Goal: Communication & Community: Answer question/provide support

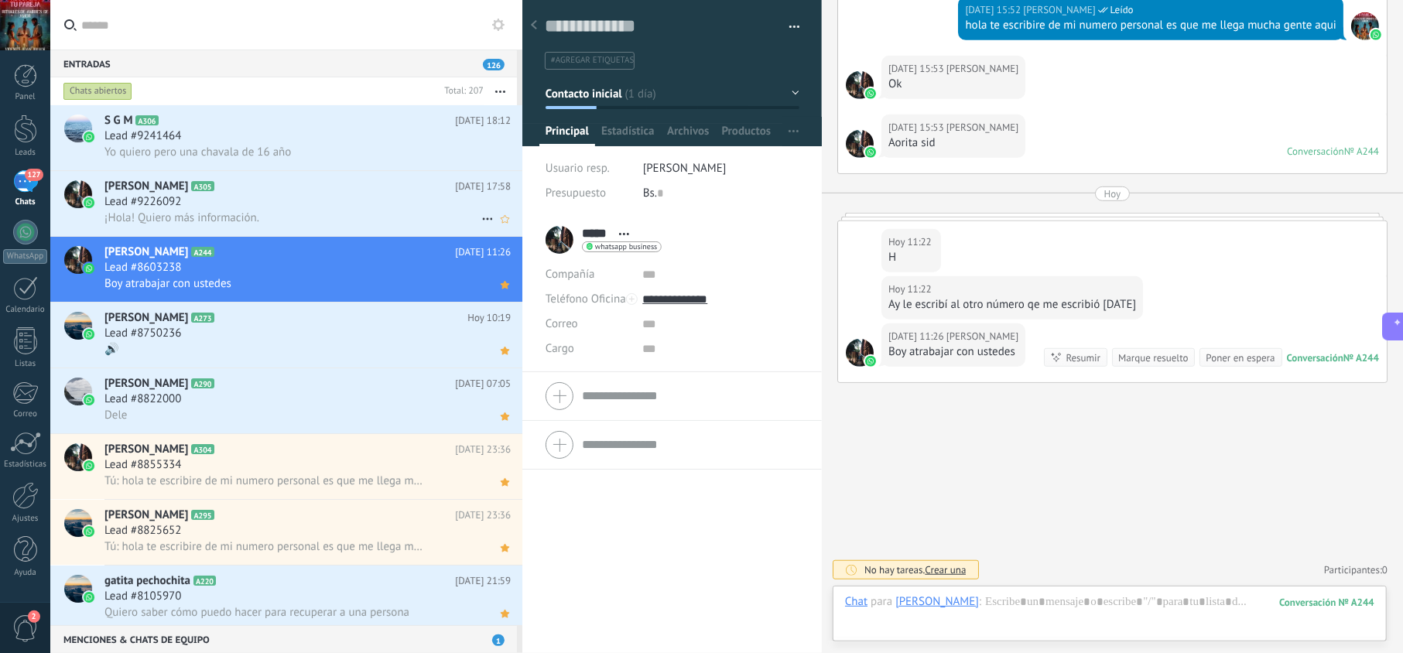
click at [378, 205] on div "Lead #9226092" at bounding box center [307, 201] width 406 height 15
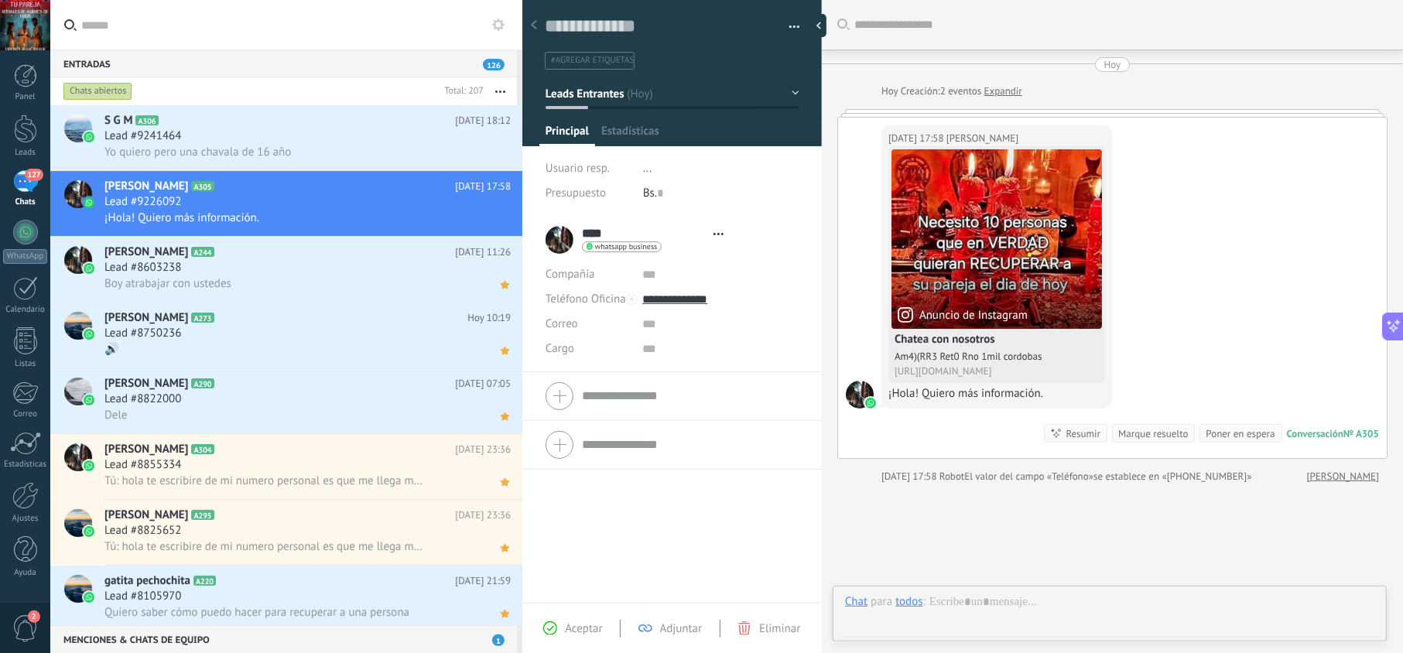
scroll to position [22, 0]
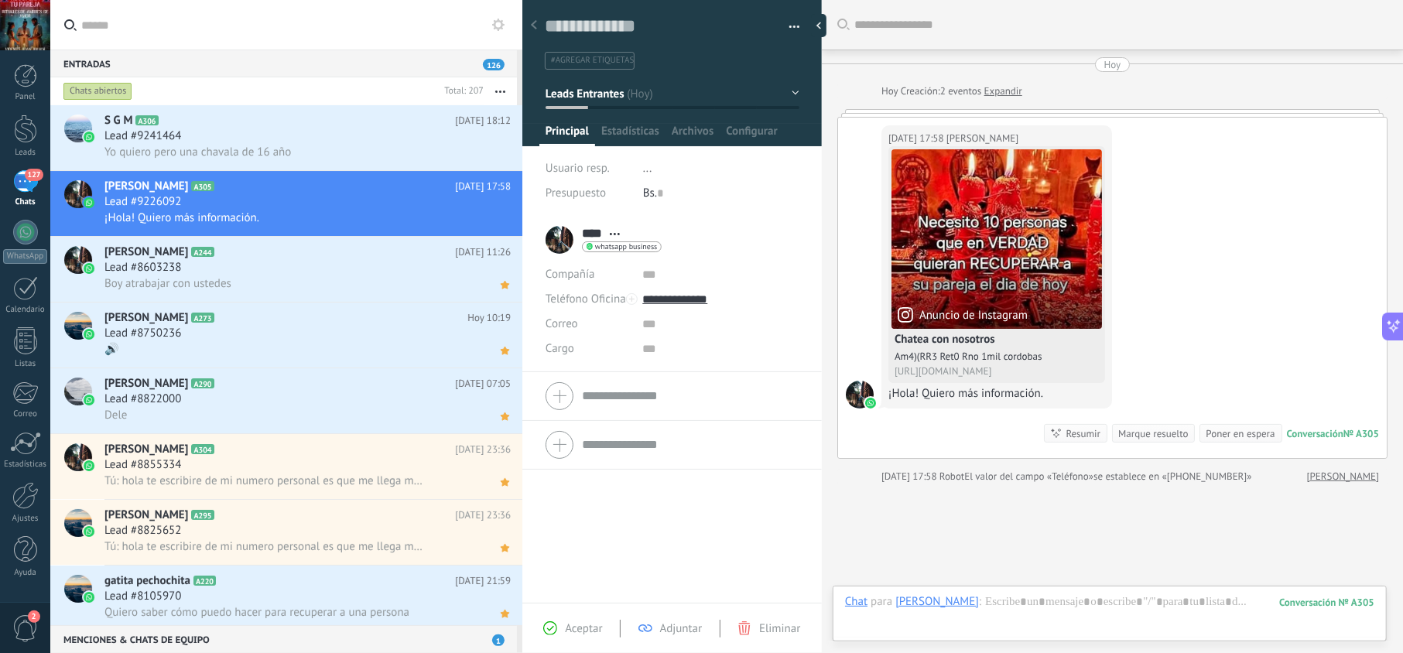
click at [588, 627] on span "Aceptar" at bounding box center [583, 628] width 37 height 15
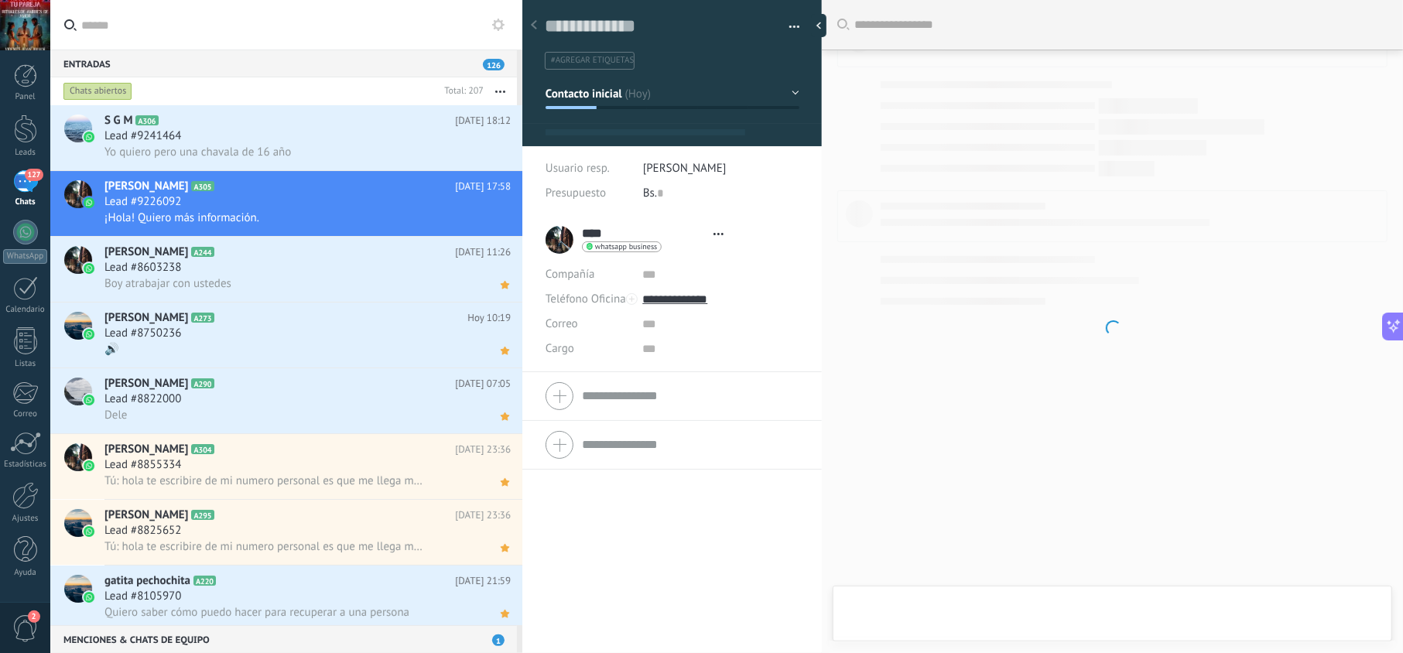
scroll to position [22, 0]
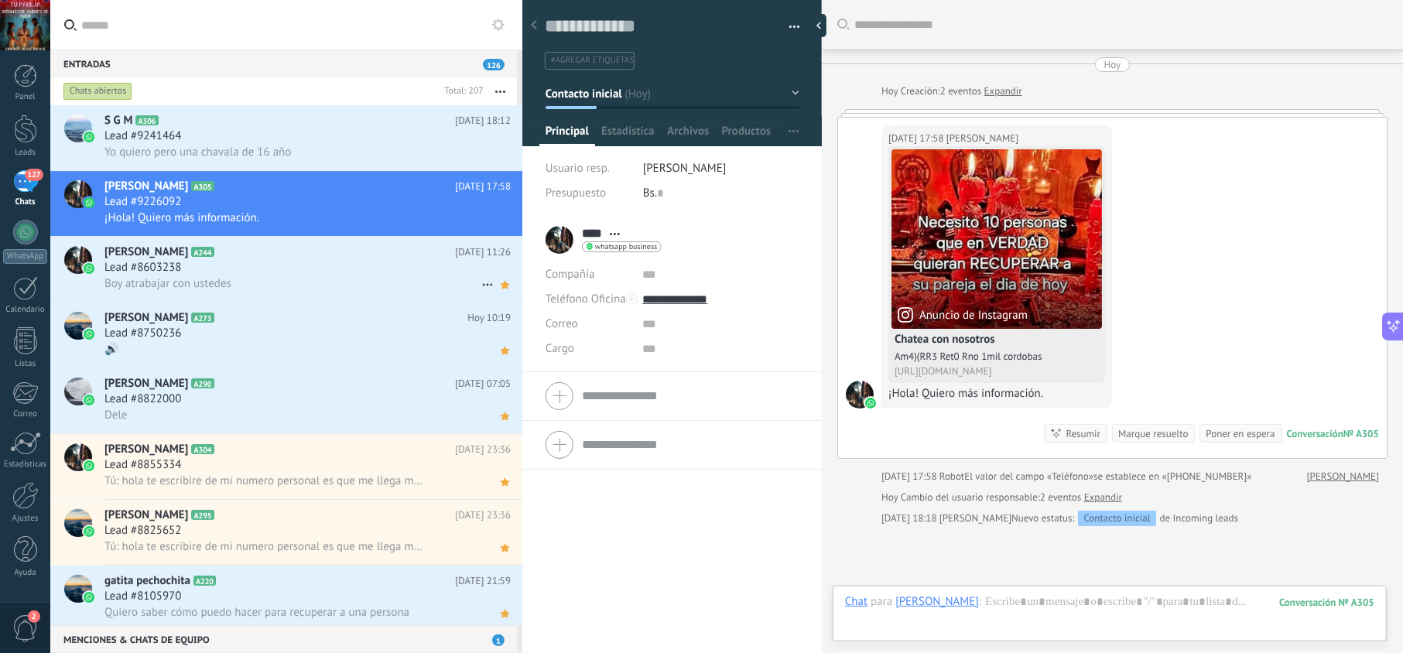
click at [400, 285] on div "Boy atrabajar con ustedes" at bounding box center [307, 283] width 406 height 16
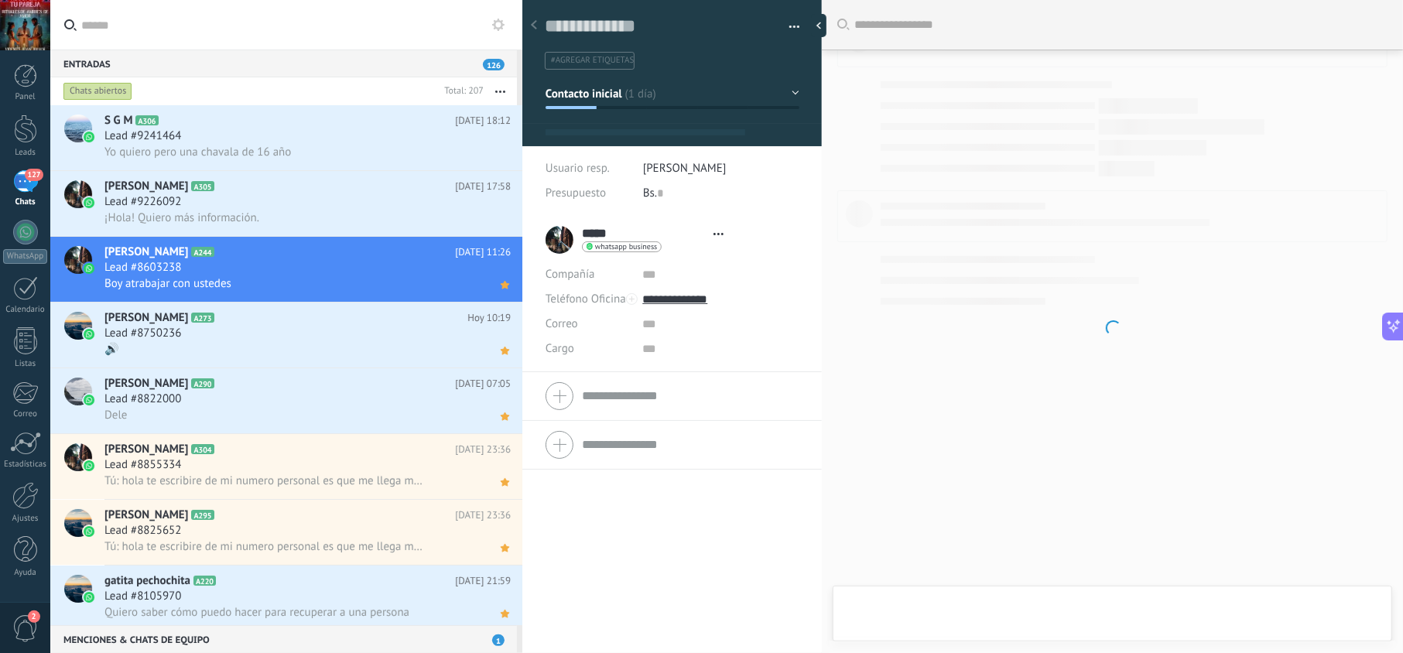
scroll to position [22, 0]
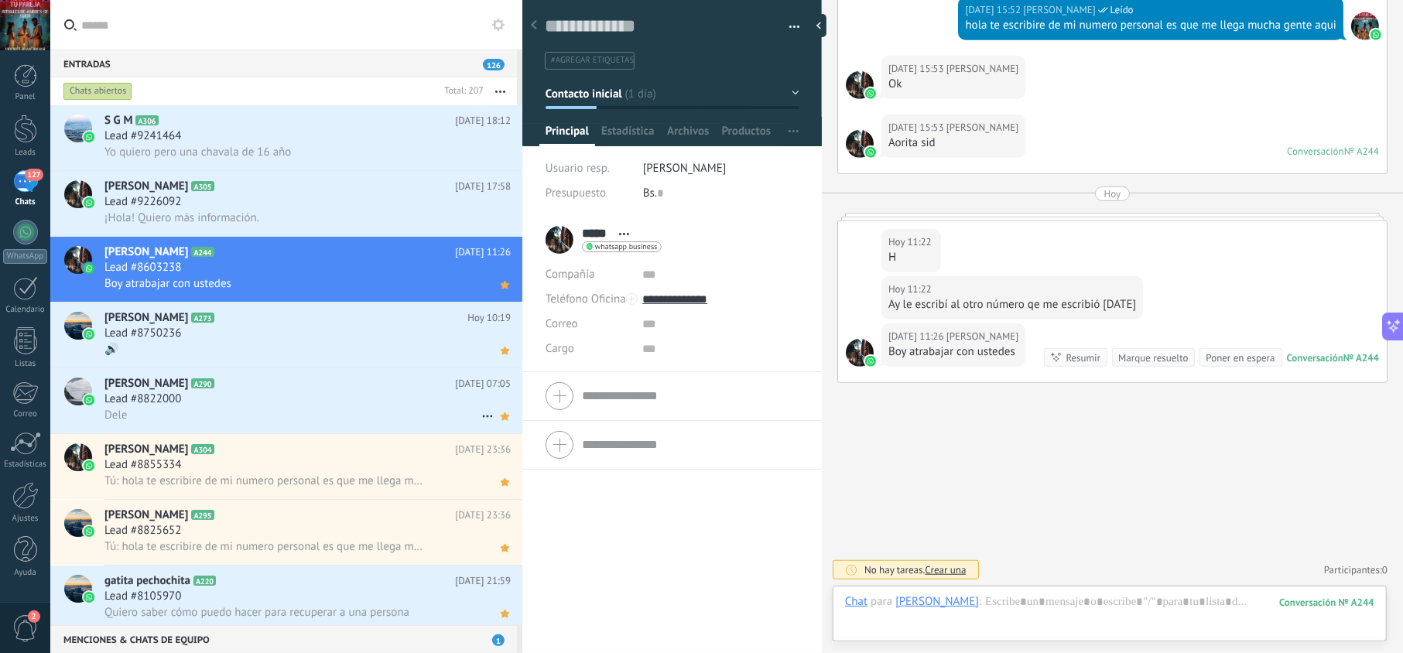
click at [328, 381] on h2 "Axel Castro A290" at bounding box center [279, 383] width 350 height 15
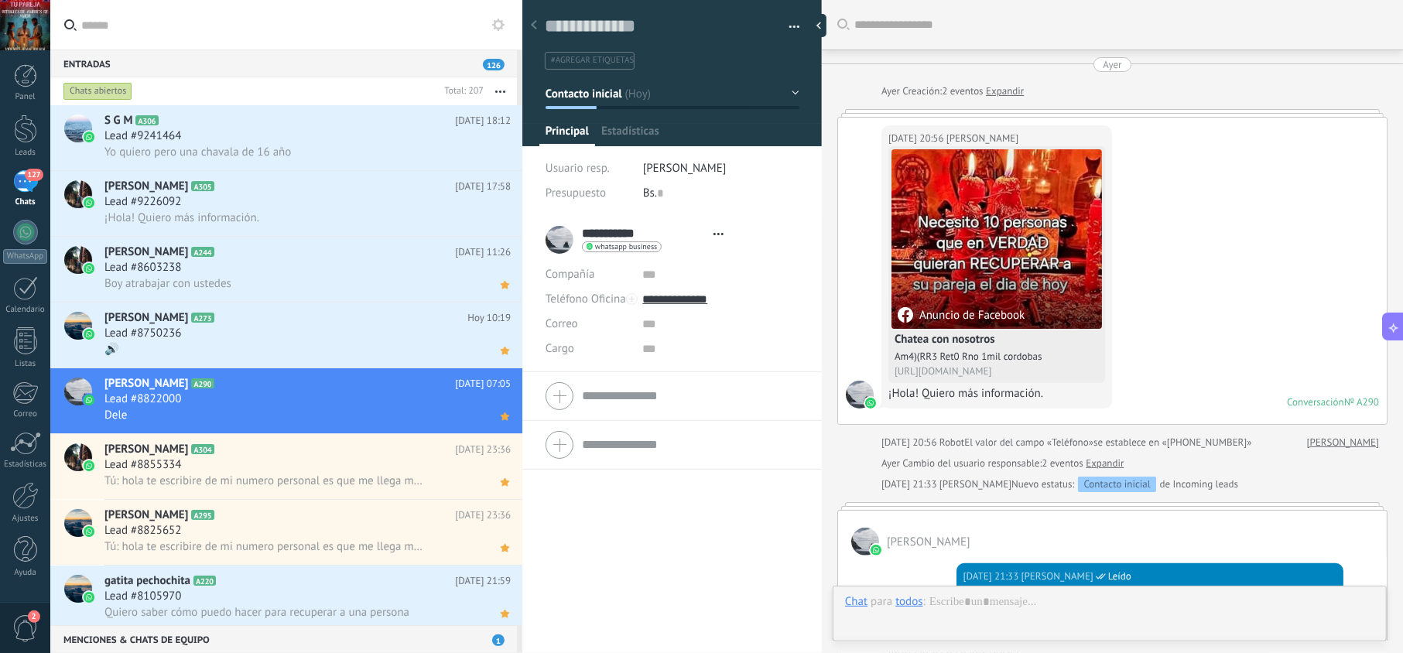
scroll to position [382, 0]
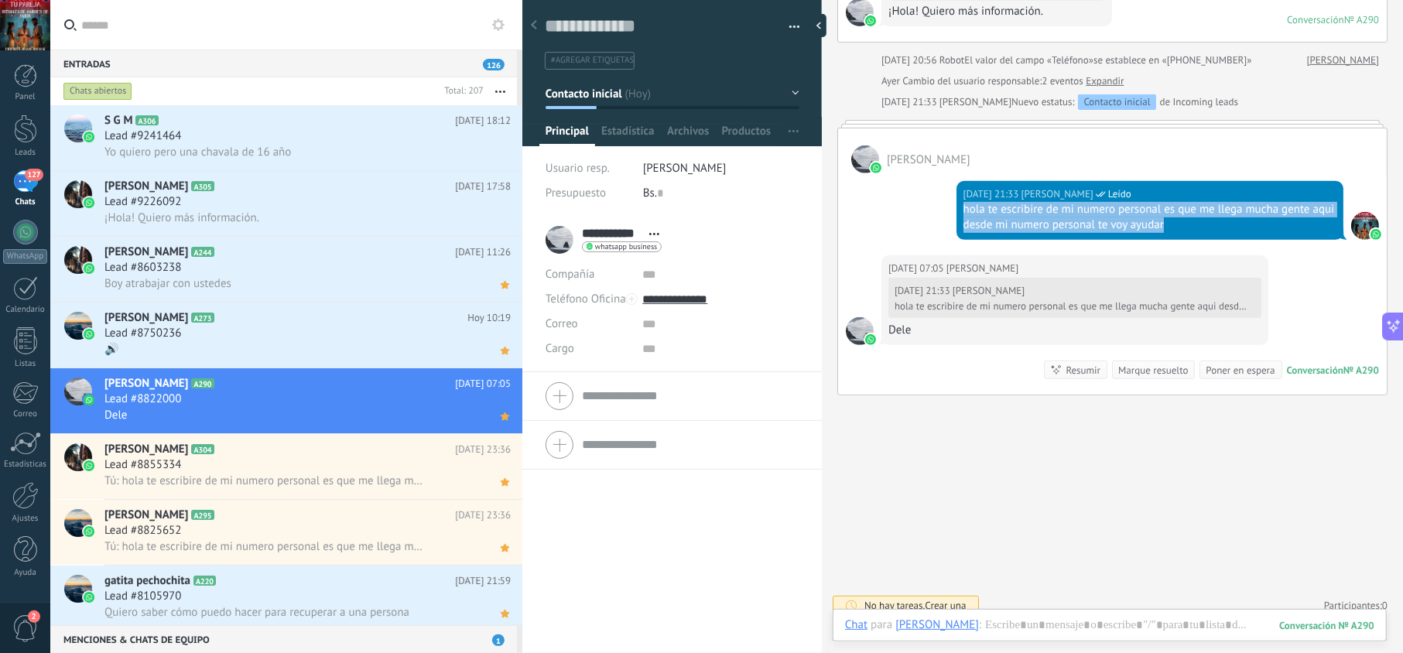
drag, startPoint x: 1201, startPoint y: 230, endPoint x: 952, endPoint y: 206, distance: 250.3
click at [952, 206] on div "Ayer 21:33 jesus hernandez Leído hola te escribire de mi numero personal es que…" at bounding box center [1112, 214] width 549 height 82
click at [310, 204] on div "Lead #9226092" at bounding box center [307, 201] width 406 height 15
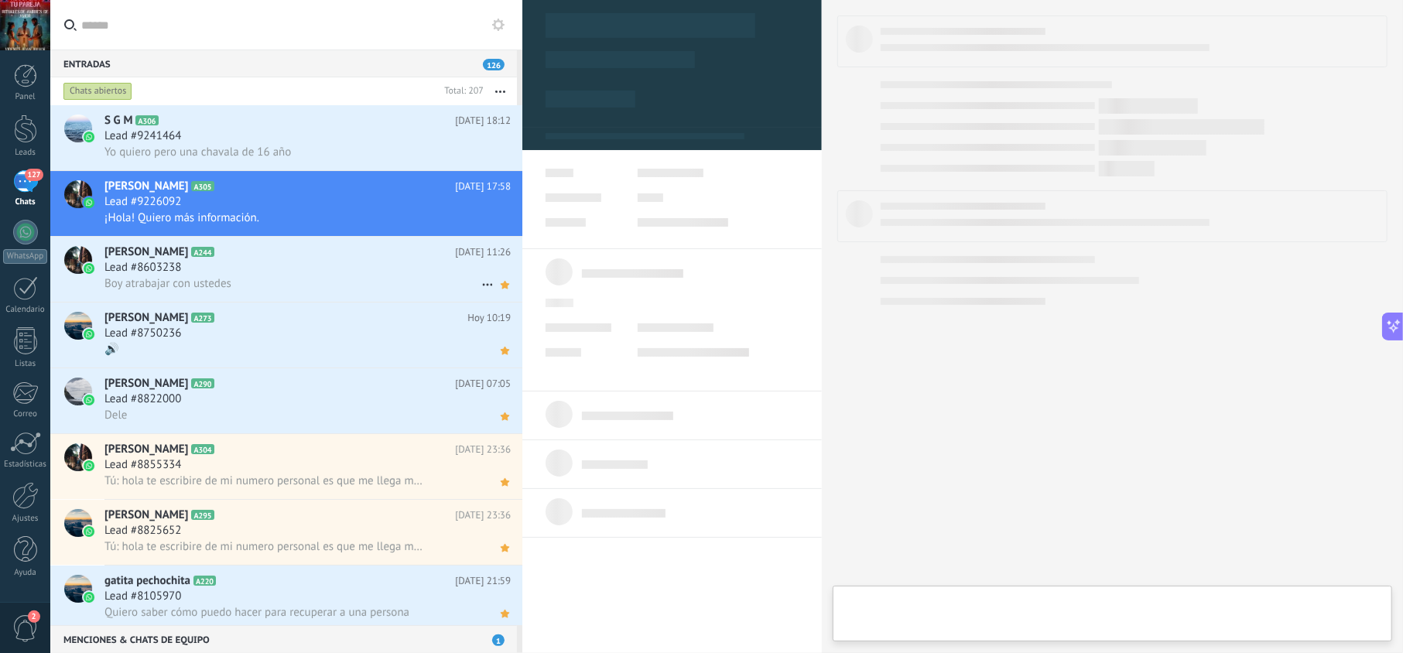
type textarea "**********"
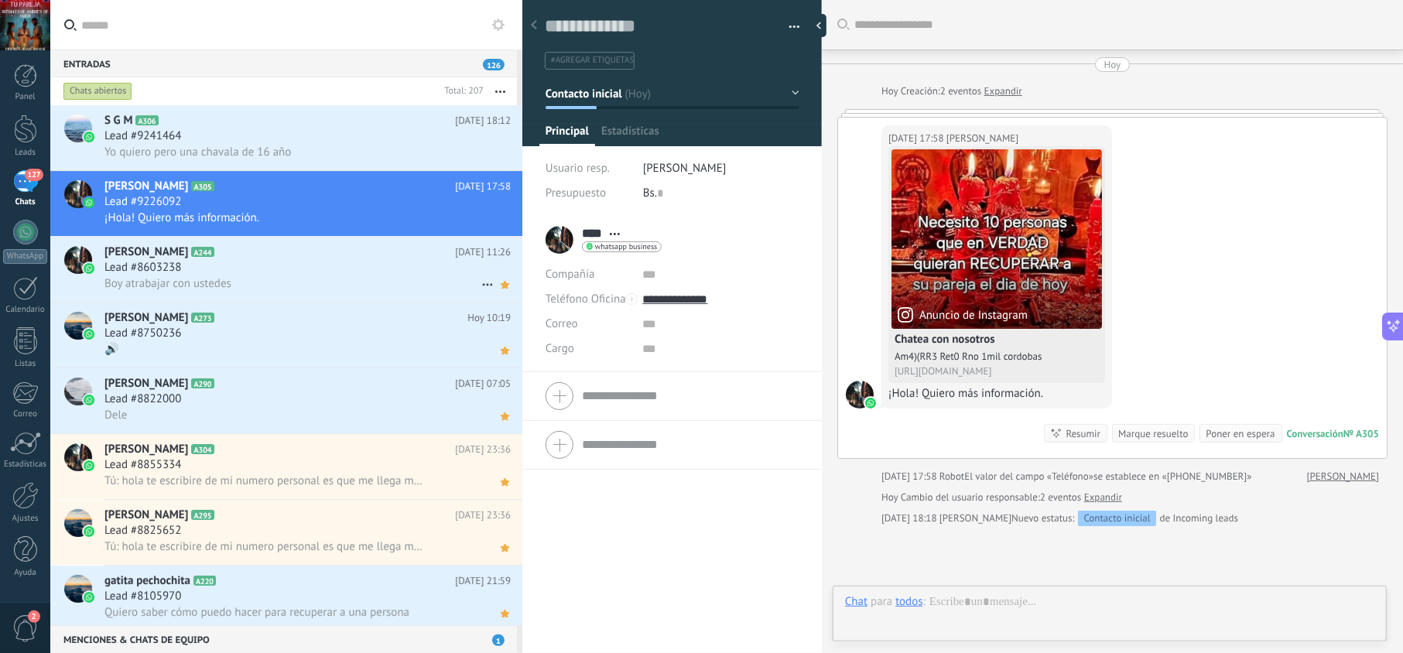
scroll to position [22, 0]
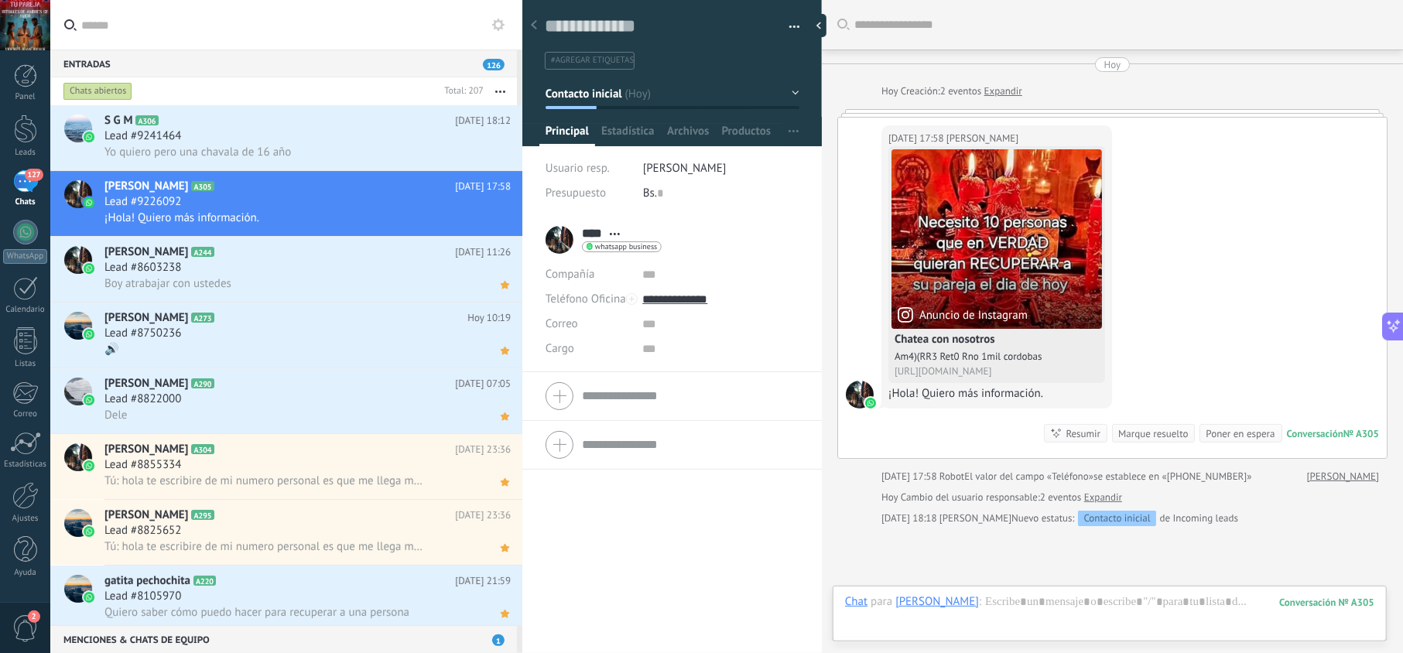
click at [989, 589] on div "Chat Correo Nota Tarea Chat para ruiz : 305 Enviar Cancelar Rastrear clics en l…" at bounding box center [1109, 614] width 554 height 56
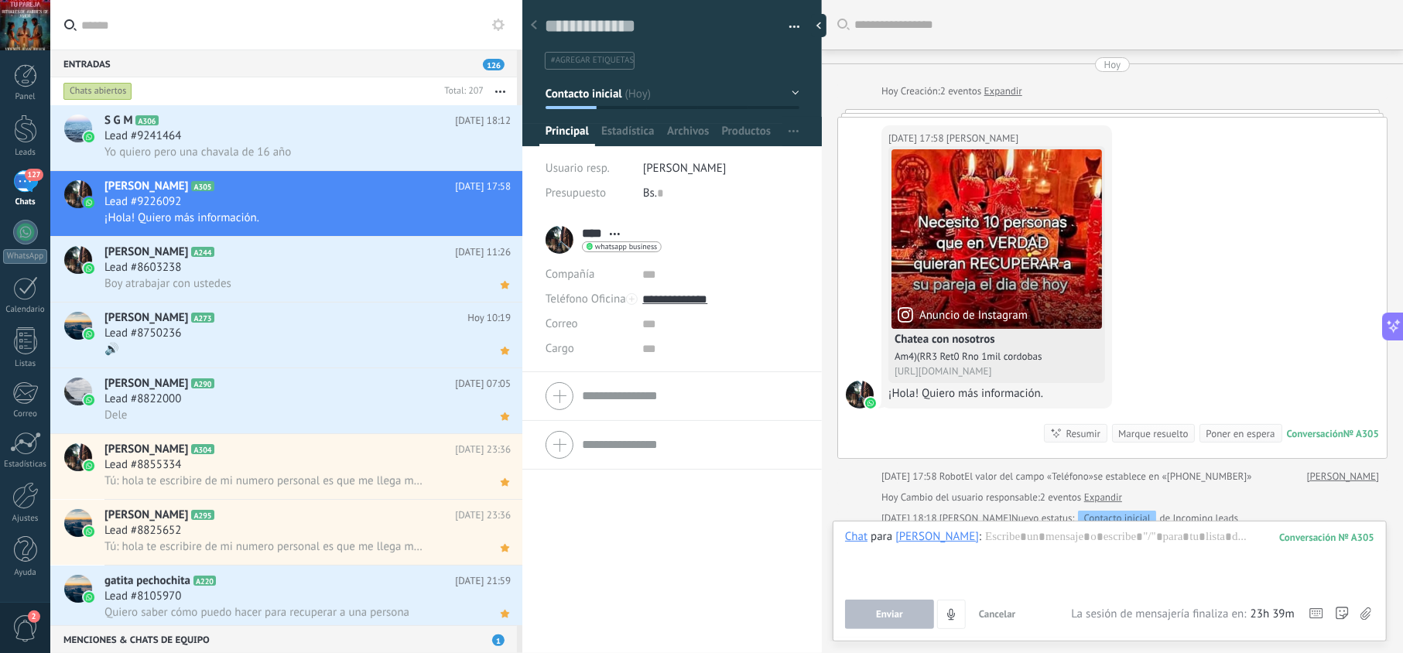
click at [986, 600] on button "Cancelar" at bounding box center [998, 614] width 50 height 29
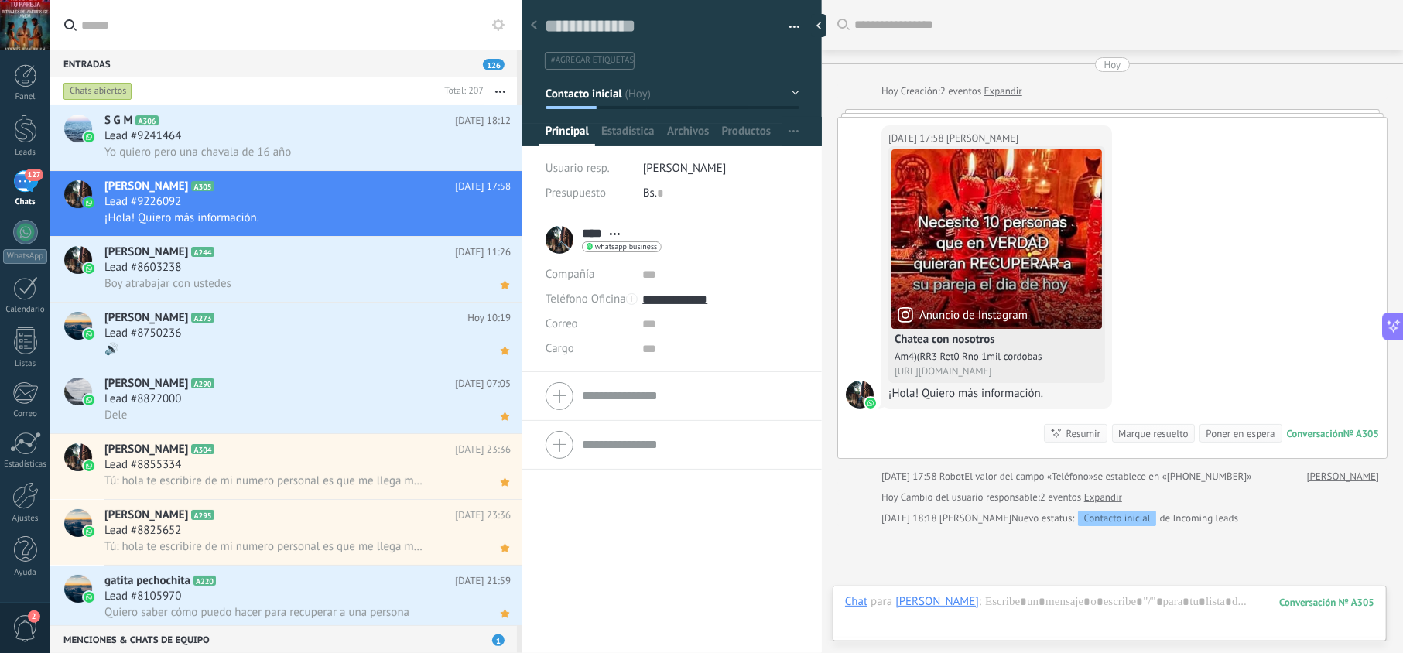
click at [985, 589] on div "Chat Correo Nota Tarea Chat para ruiz : 305 Enviar Cancelar Rastrear clics en l…" at bounding box center [1109, 614] width 554 height 56
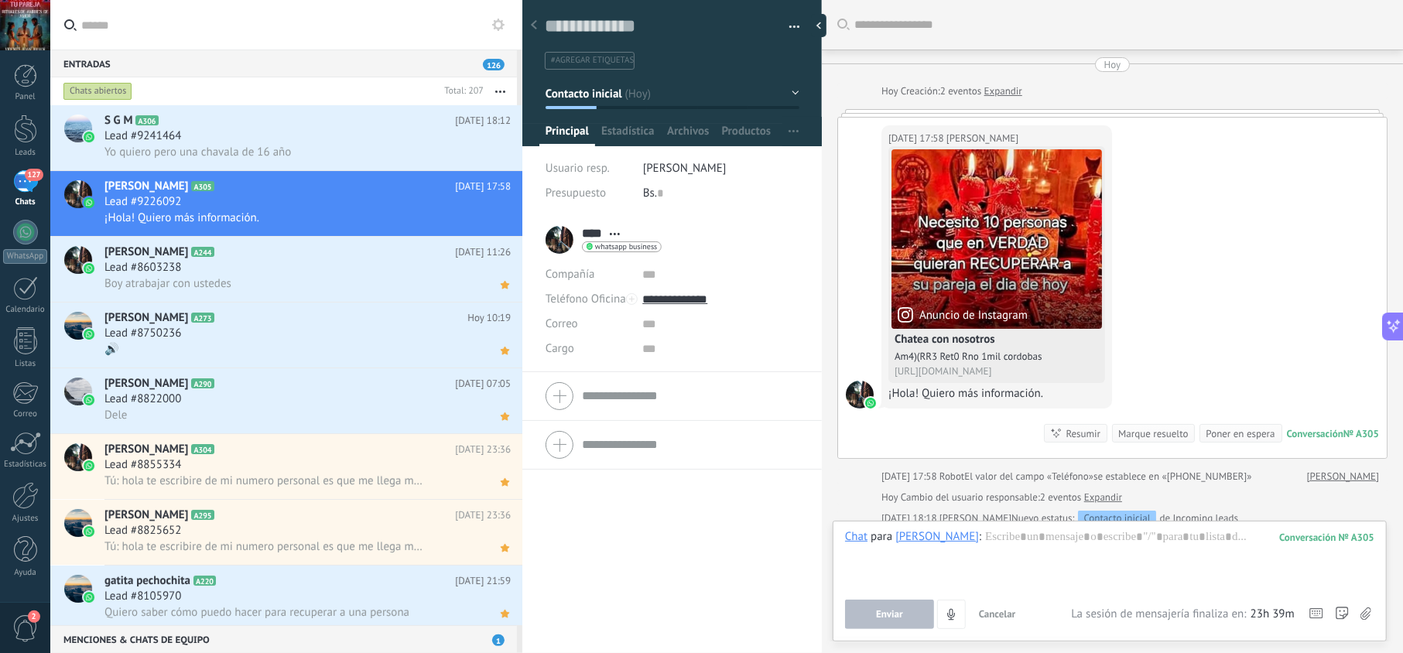
click at [985, 598] on div "Chat para ruiz : 305 Enviar Cancelar Rastrear clics en links ? Reducir links la…" at bounding box center [1109, 579] width 529 height 100
click at [979, 536] on div at bounding box center [1109, 558] width 529 height 59
paste div
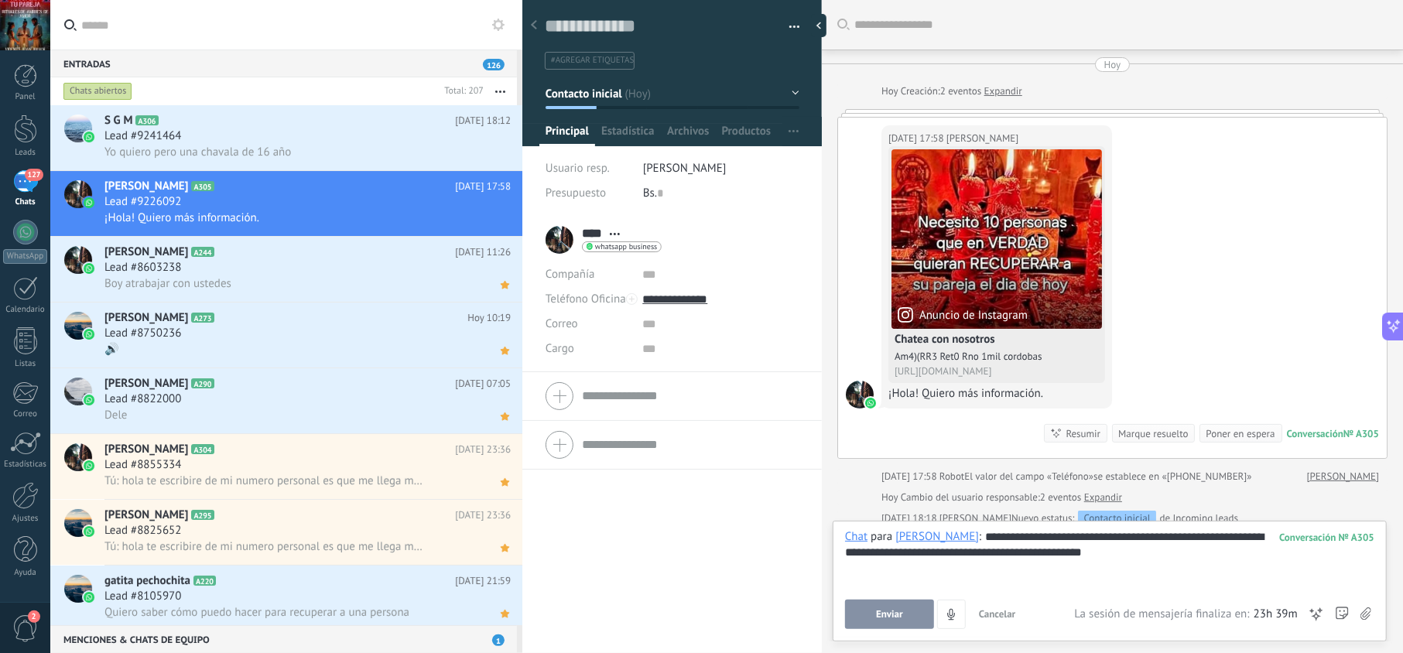
click at [911, 614] on button "Enviar" at bounding box center [889, 614] width 89 height 29
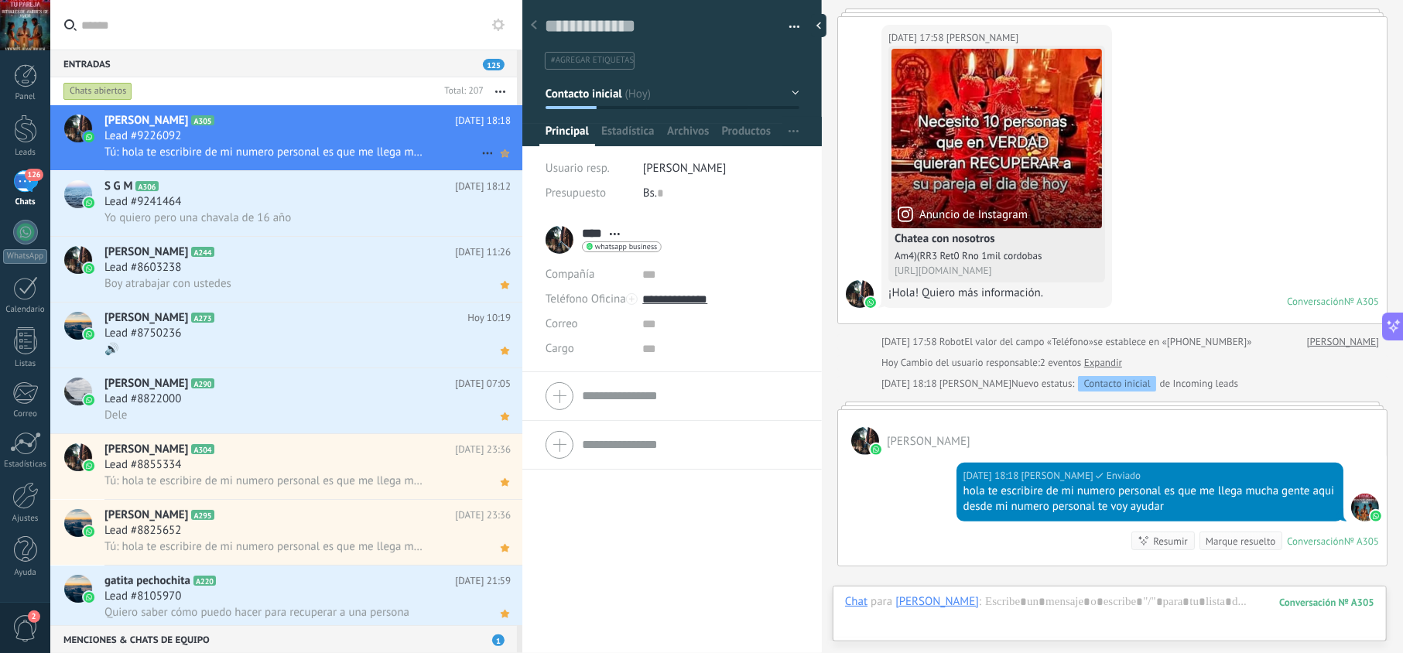
click at [501, 150] on use at bounding box center [505, 153] width 9 height 8
click at [681, 295] on input "**********" at bounding box center [720, 299] width 156 height 25
type input "**********"
click at [706, 376] on div "Copiar" at bounding box center [720, 378] width 154 height 26
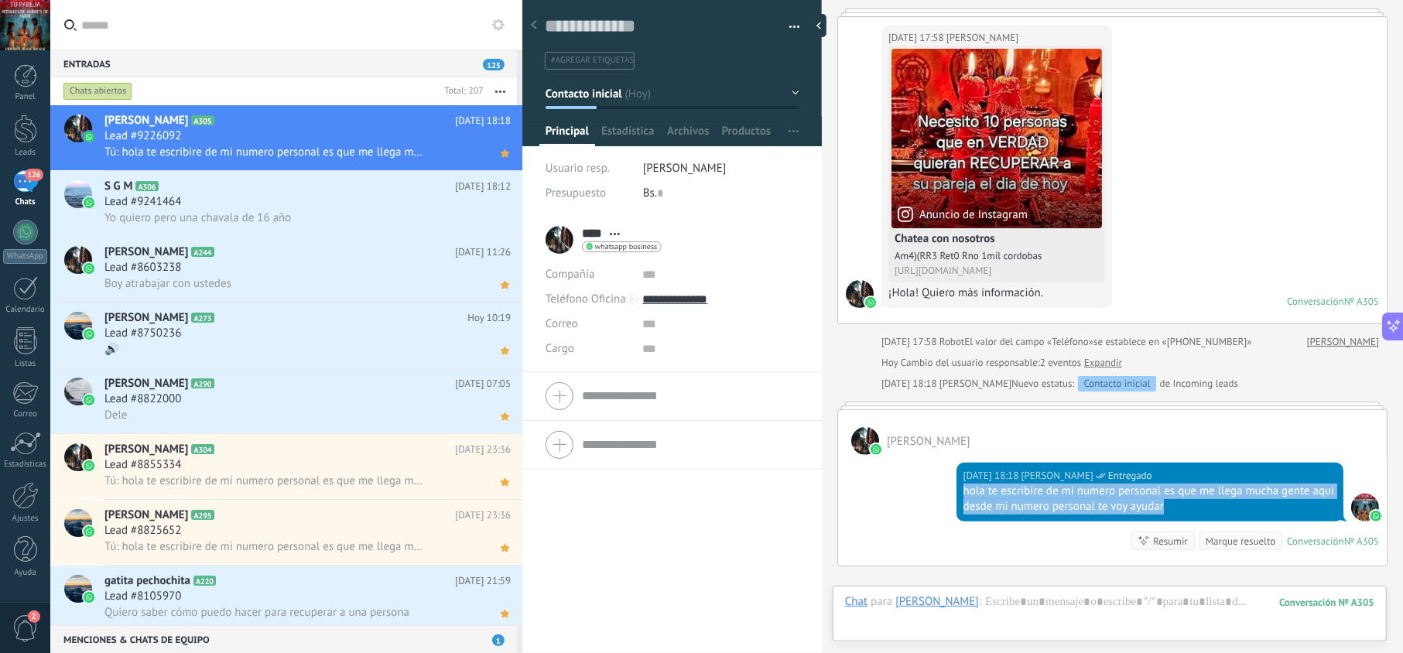
drag, startPoint x: 1208, startPoint y: 511, endPoint x: 945, endPoint y: 486, distance: 264.2
click at [956, 491] on div "Hoy 18:18 jesus hernandez Entregado hola te escribire de mi numero personal es …" at bounding box center [1149, 492] width 387 height 59
copy div "hola te escribire de mi numero personal es que me llega mucha gente aqui desde …"
click at [388, 205] on div "Lead #9241464" at bounding box center [307, 201] width 406 height 15
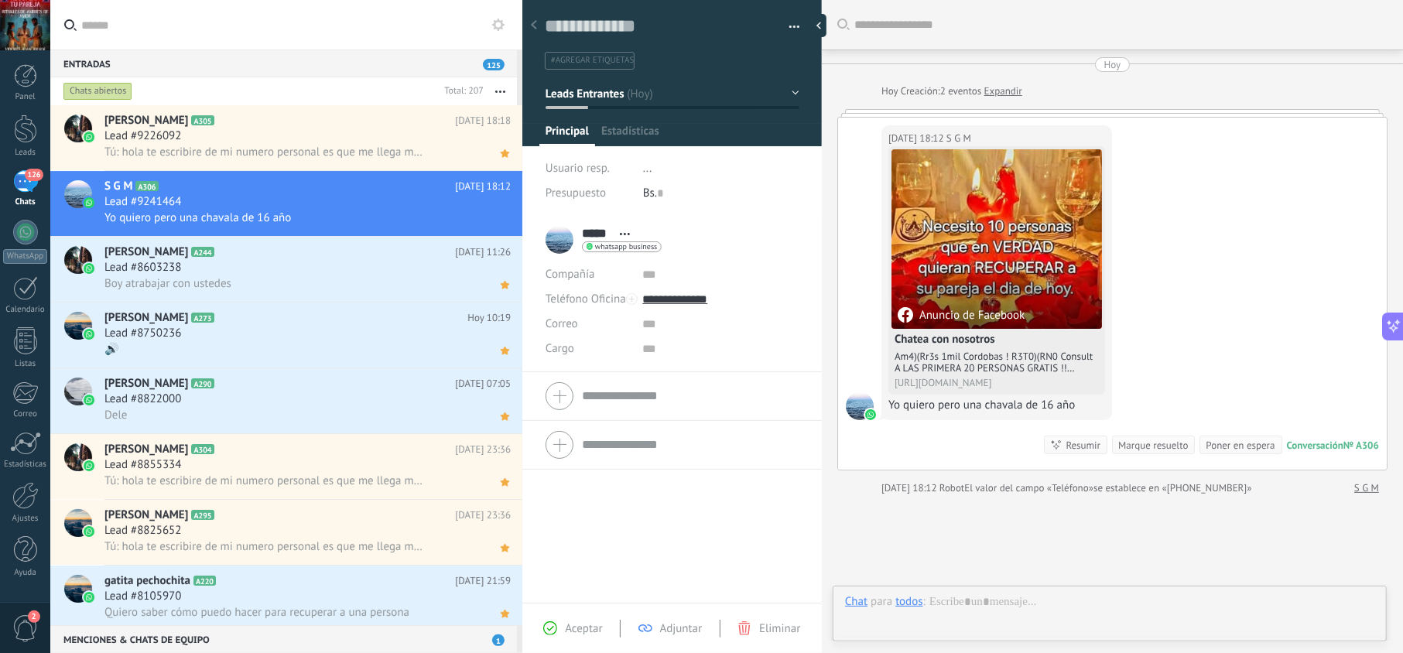
scroll to position [22, 0]
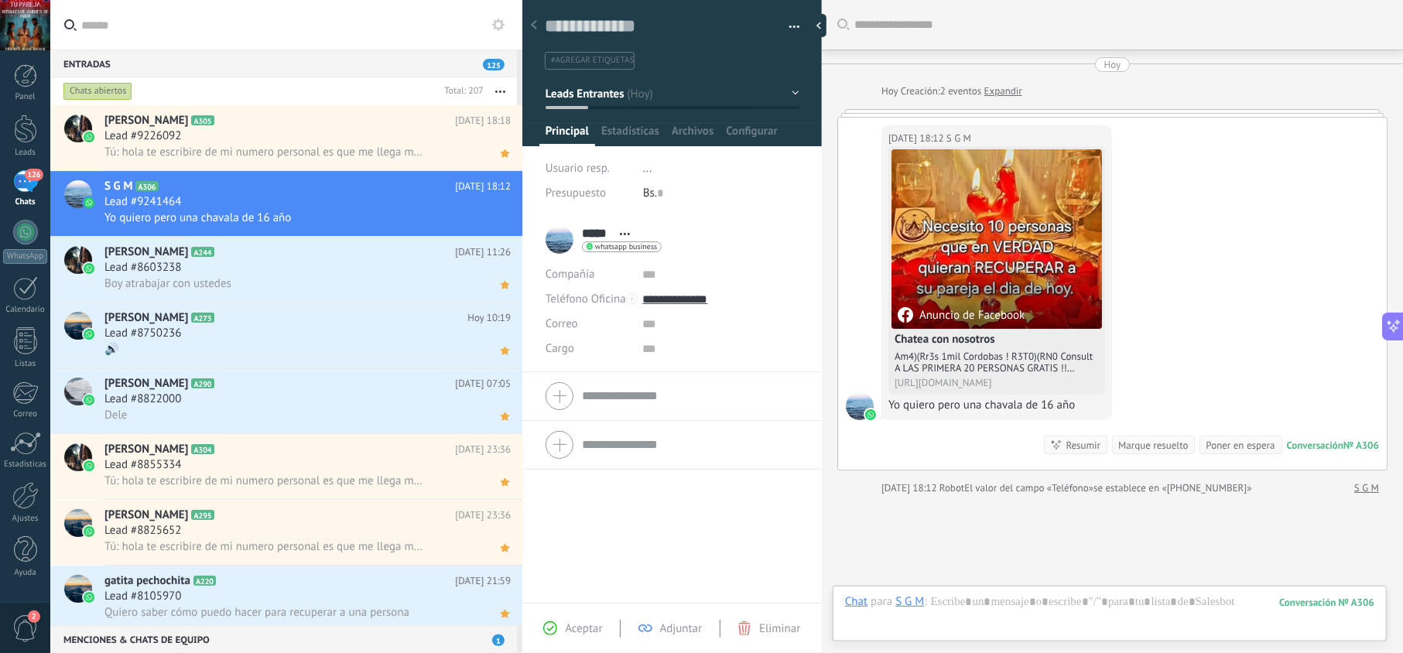
click at [562, 623] on div "Aceptar" at bounding box center [572, 628] width 59 height 14
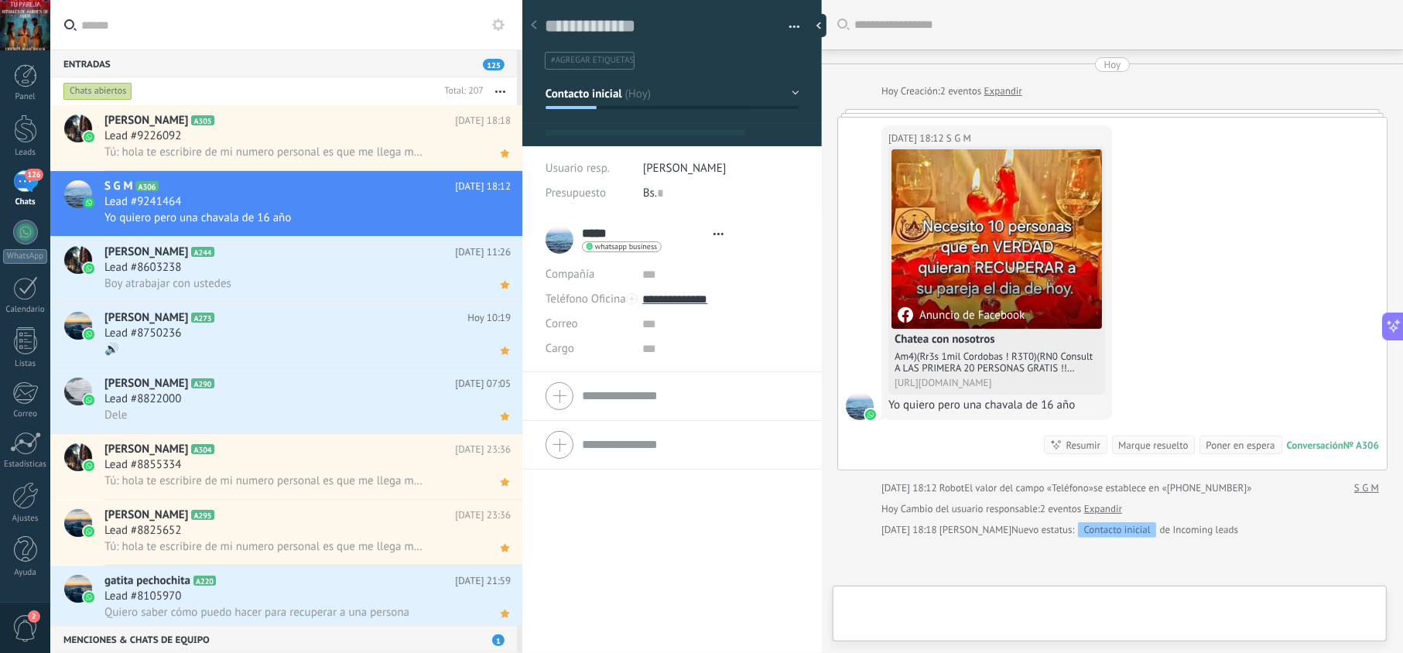
type textarea "**********"
click at [975, 607] on div at bounding box center [1109, 617] width 529 height 46
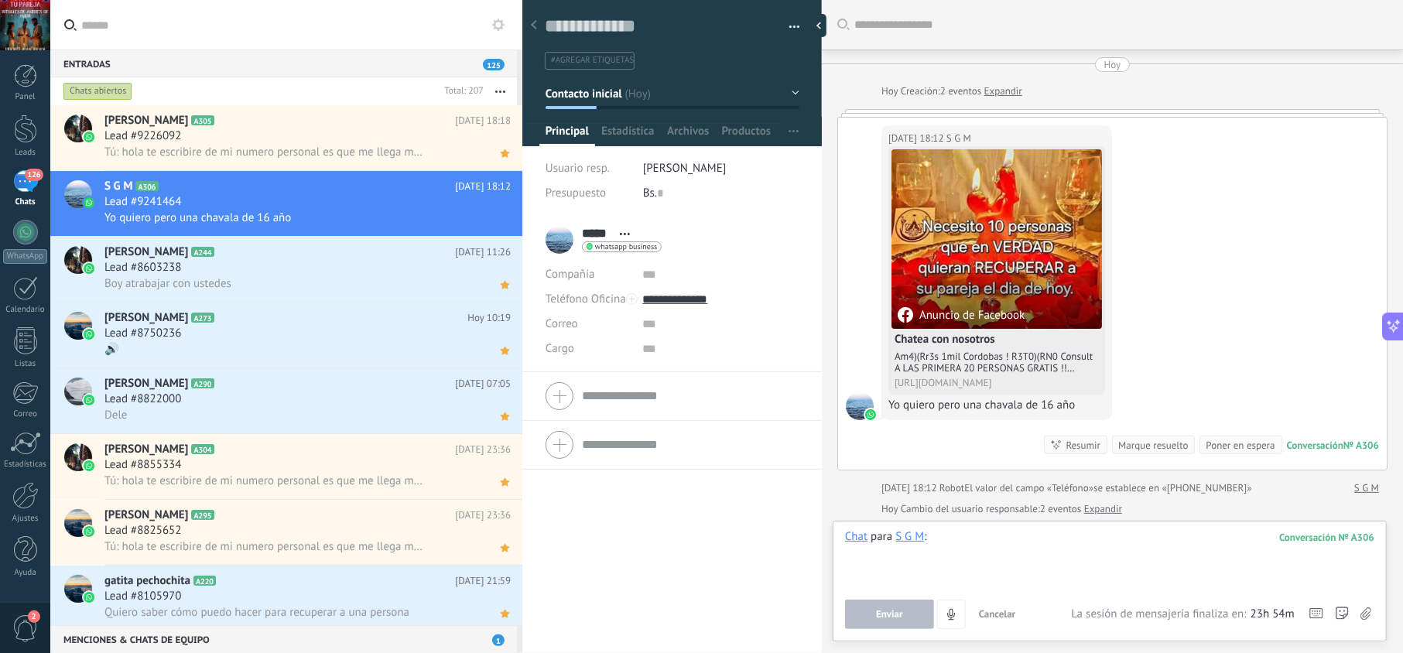
paste div
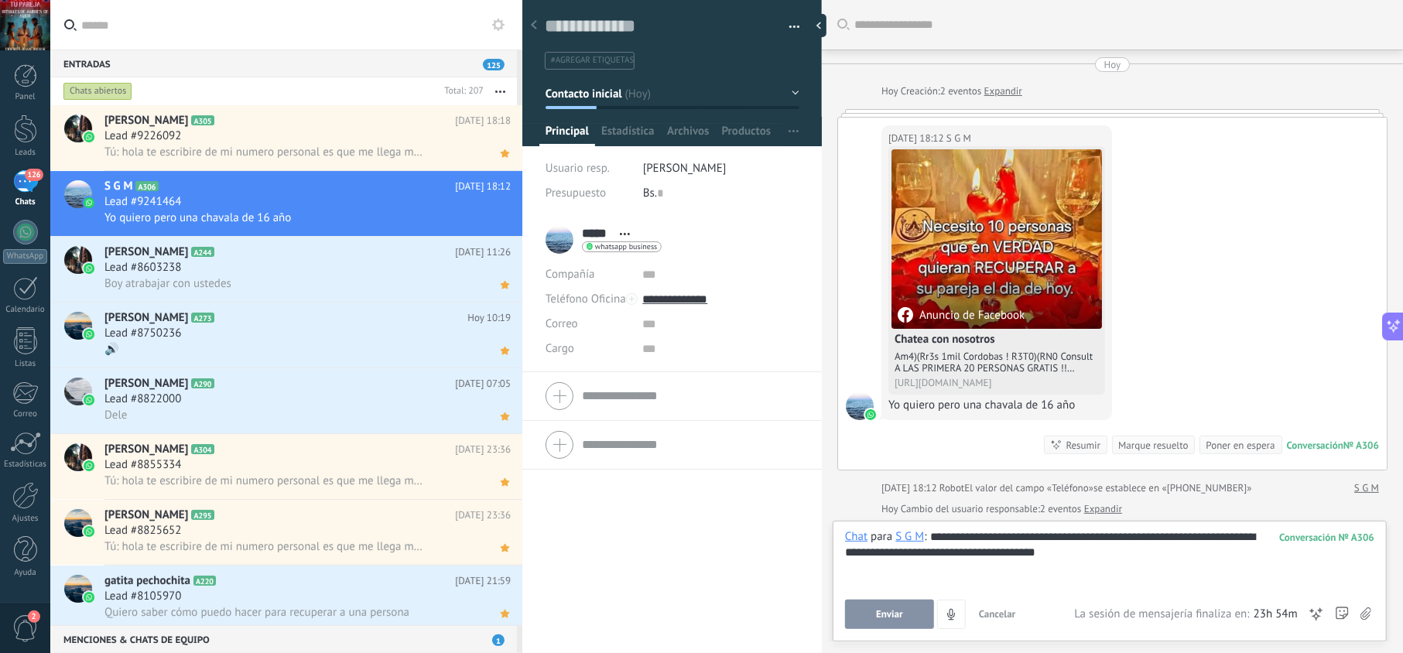
click at [890, 620] on button "Enviar" at bounding box center [889, 614] width 89 height 29
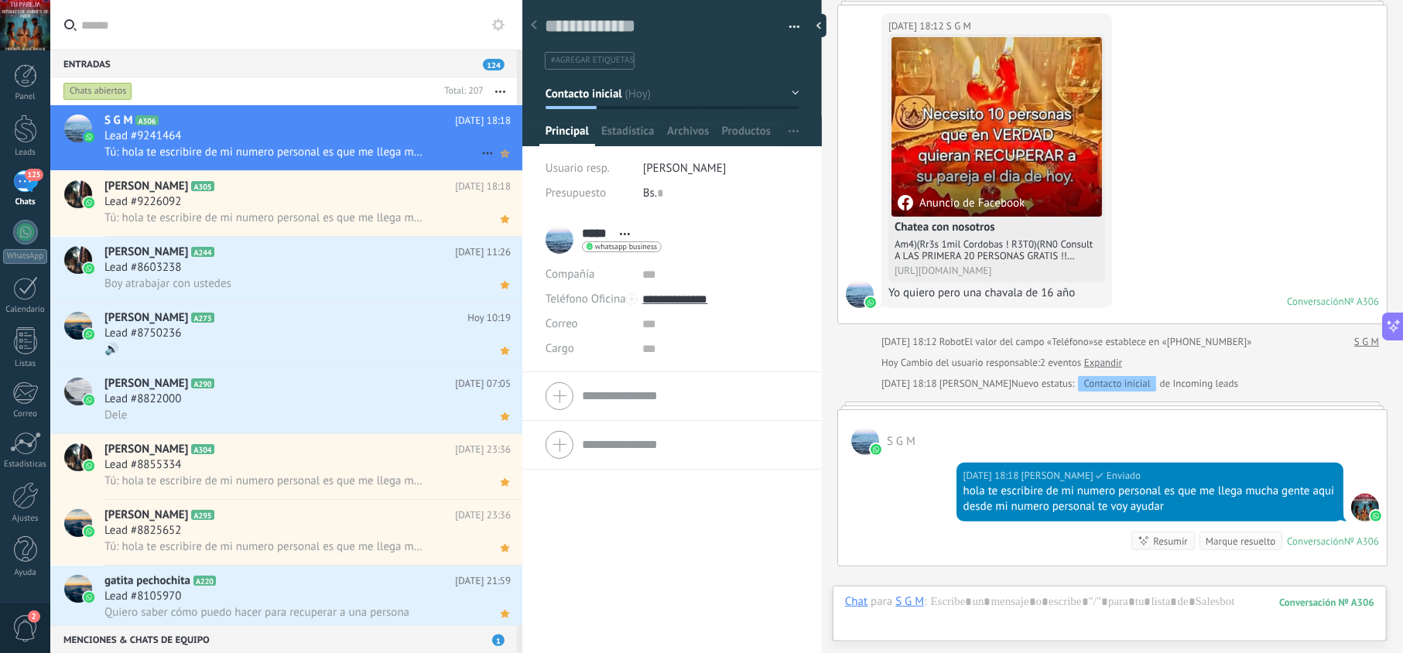
click at [498, 149] on icon at bounding box center [505, 153] width 16 height 19
drag, startPoint x: 693, startPoint y: 292, endPoint x: 698, endPoint y: 323, distance: 31.3
click at [693, 292] on input "**********" at bounding box center [720, 299] width 156 height 25
type input "**********"
click at [713, 376] on div "Copiar" at bounding box center [720, 378] width 154 height 26
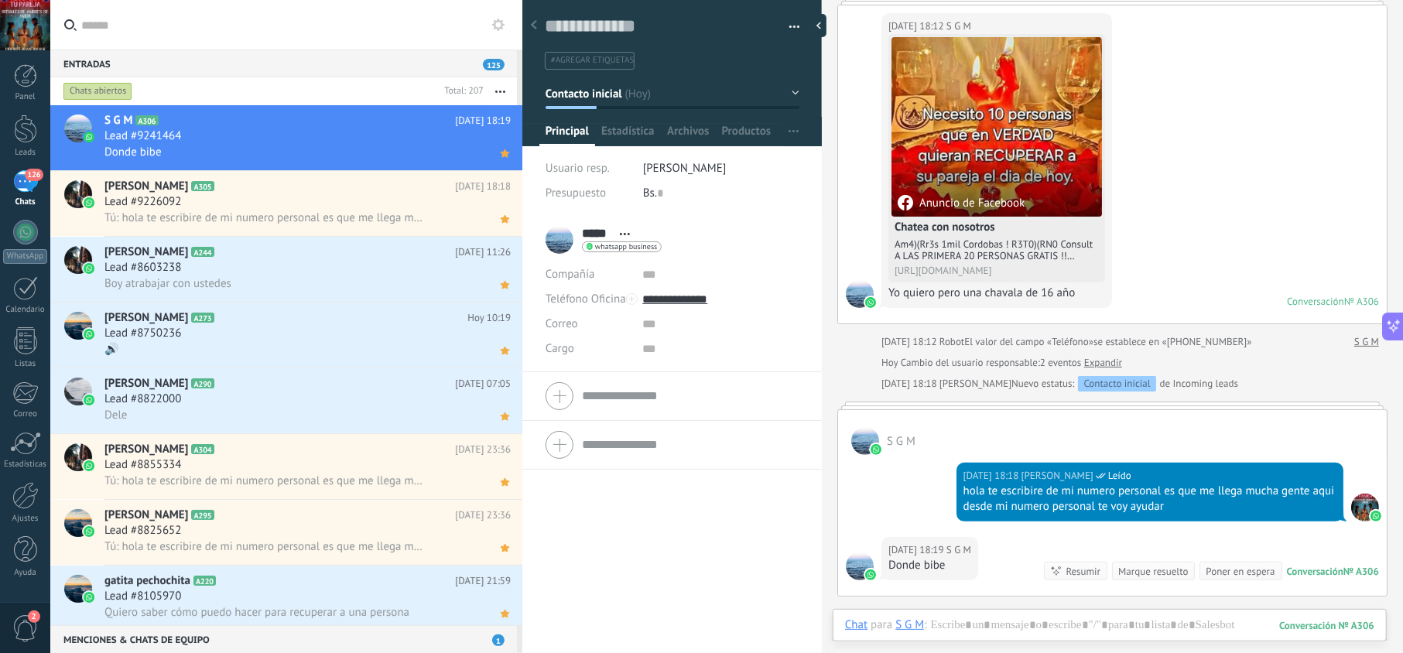
scroll to position [147, 0]
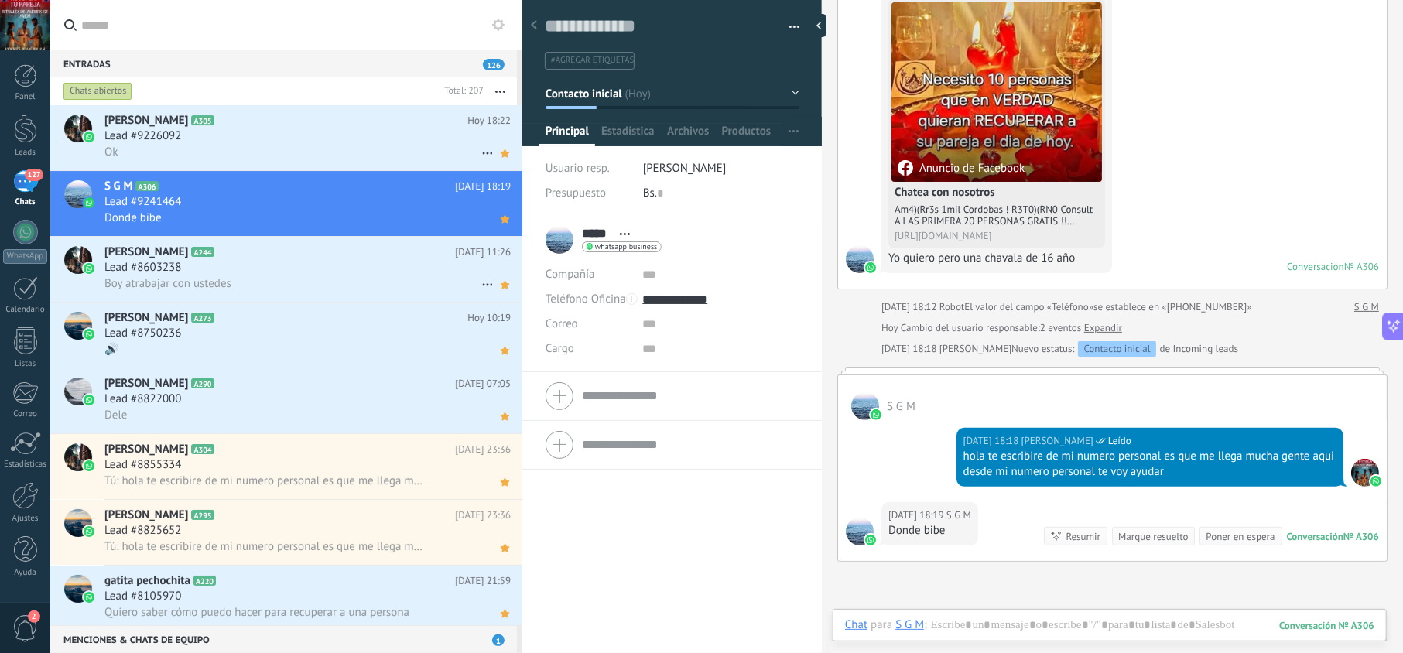
click at [347, 125] on h2 "ruiz A305" at bounding box center [285, 120] width 363 height 15
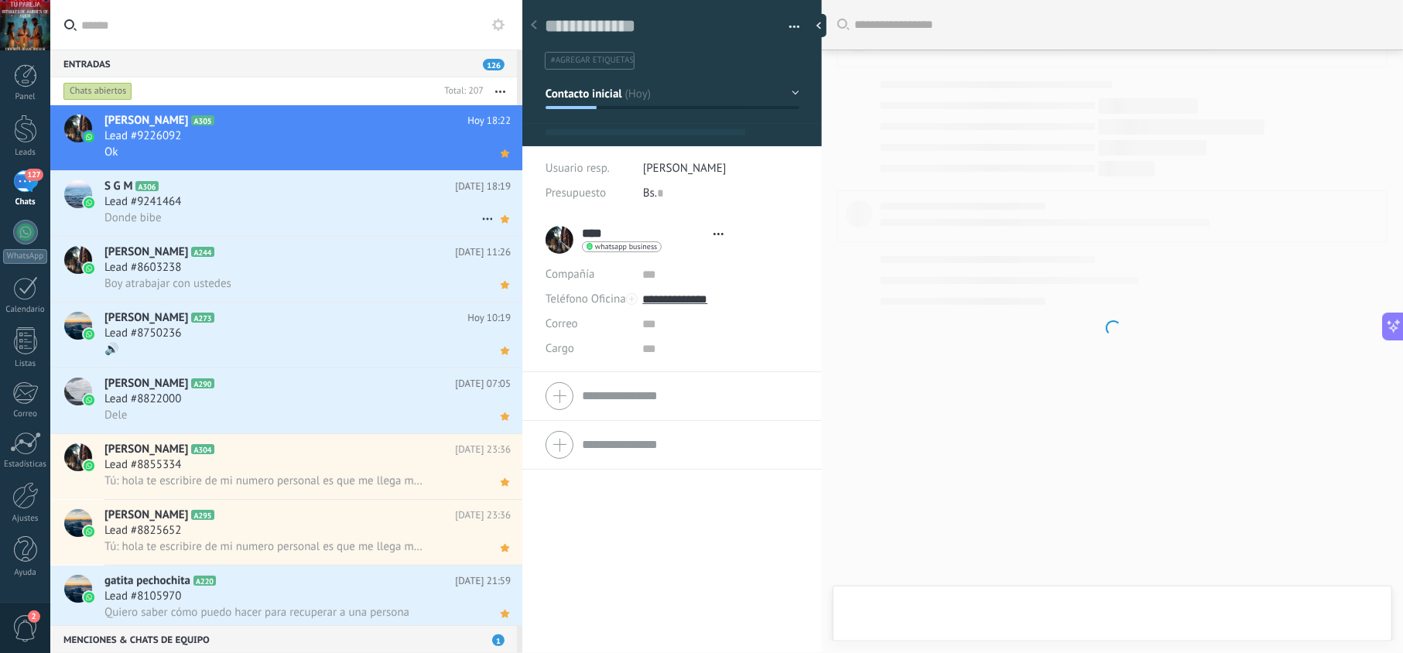
type textarea "**********"
